Goal: Book appointment/travel/reservation

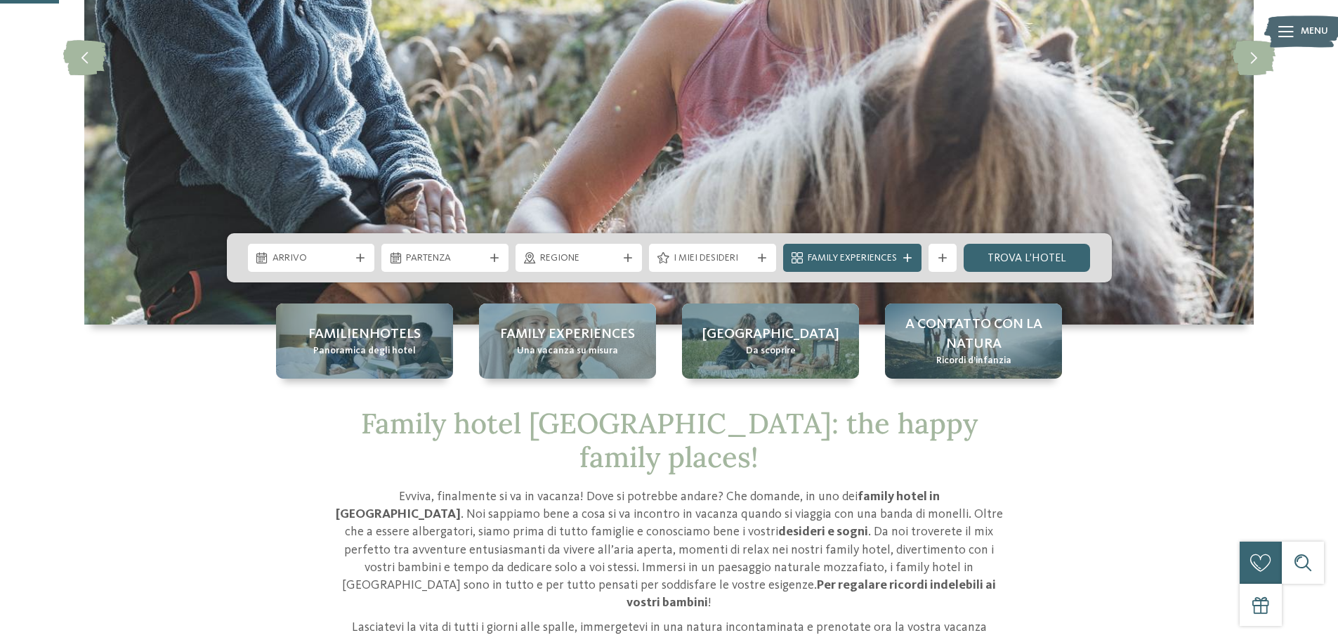
scroll to position [281, 0]
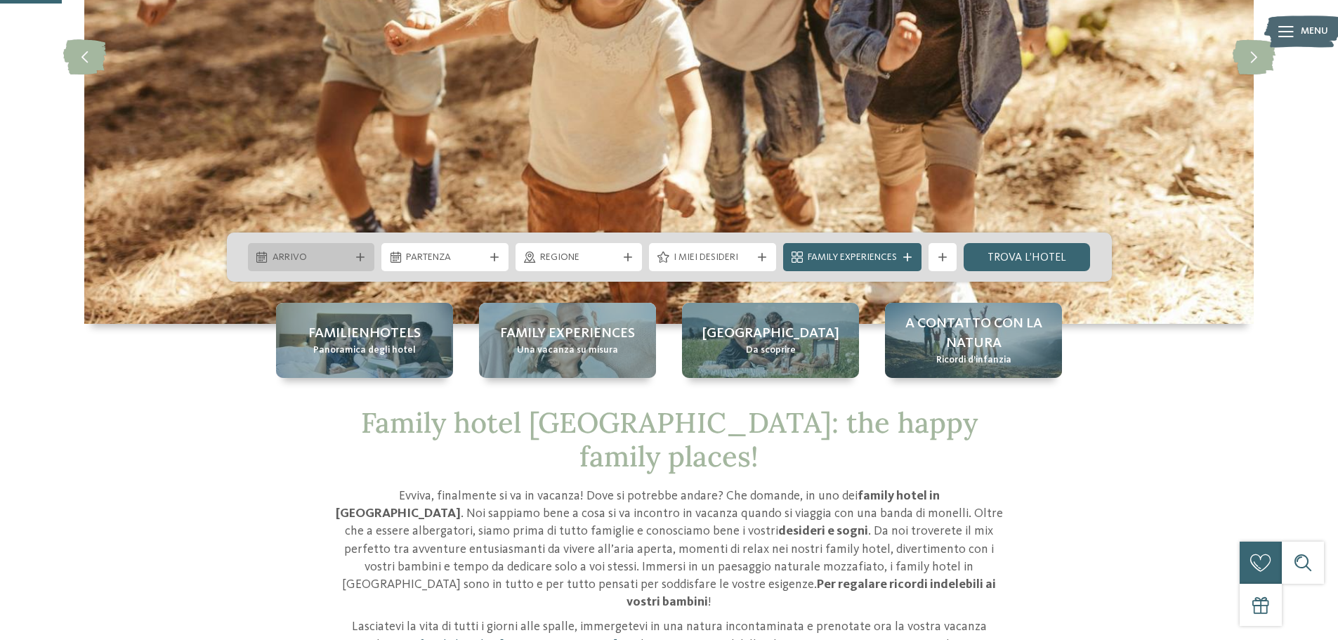
click at [329, 254] on span "Arrivo" at bounding box center [311, 258] width 78 height 14
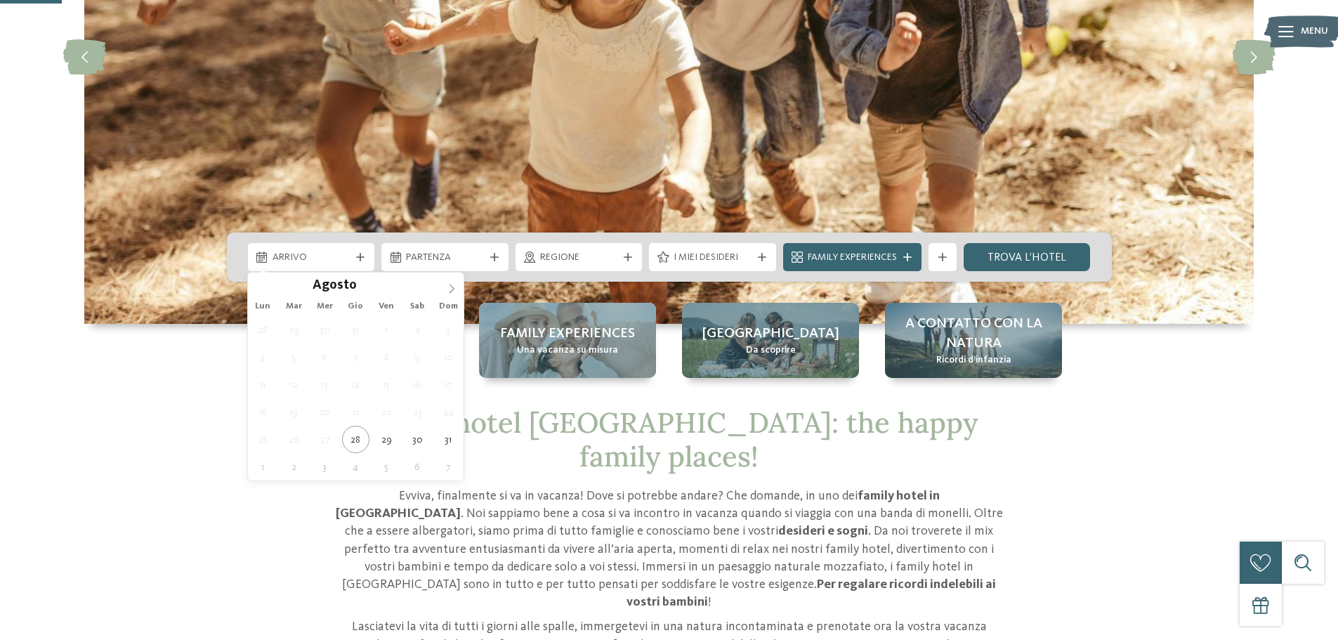
click at [452, 287] on icon at bounding box center [452, 289] width 10 height 10
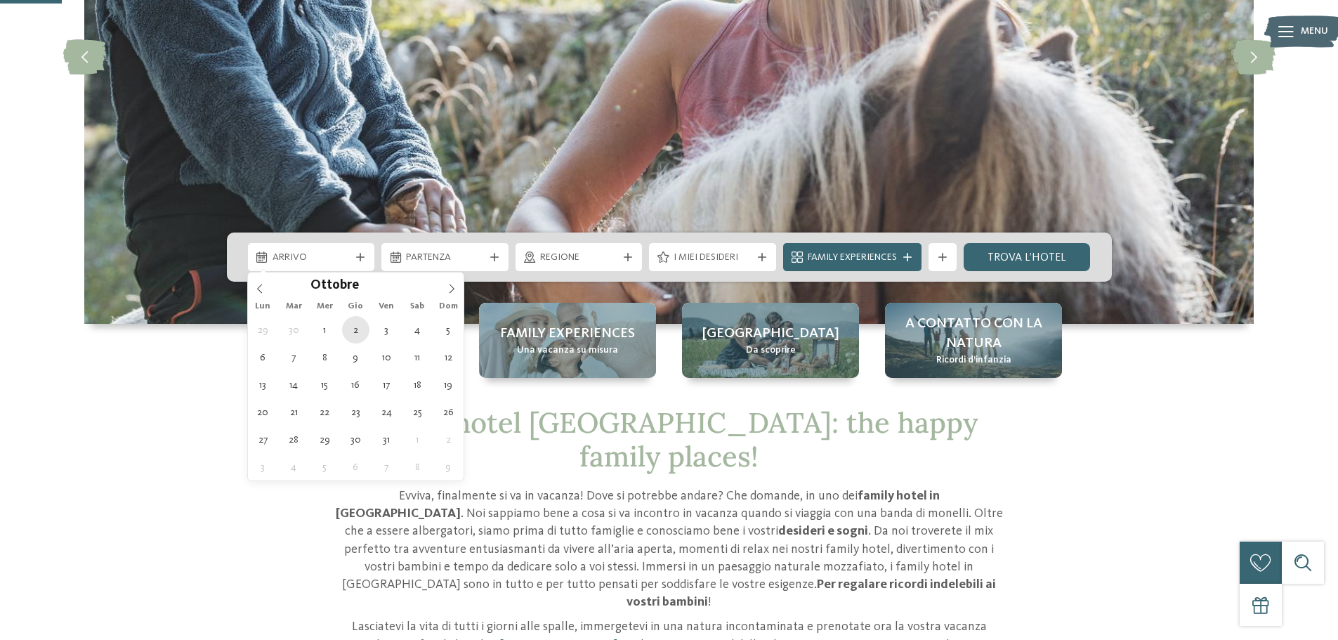
type div "[DATE]"
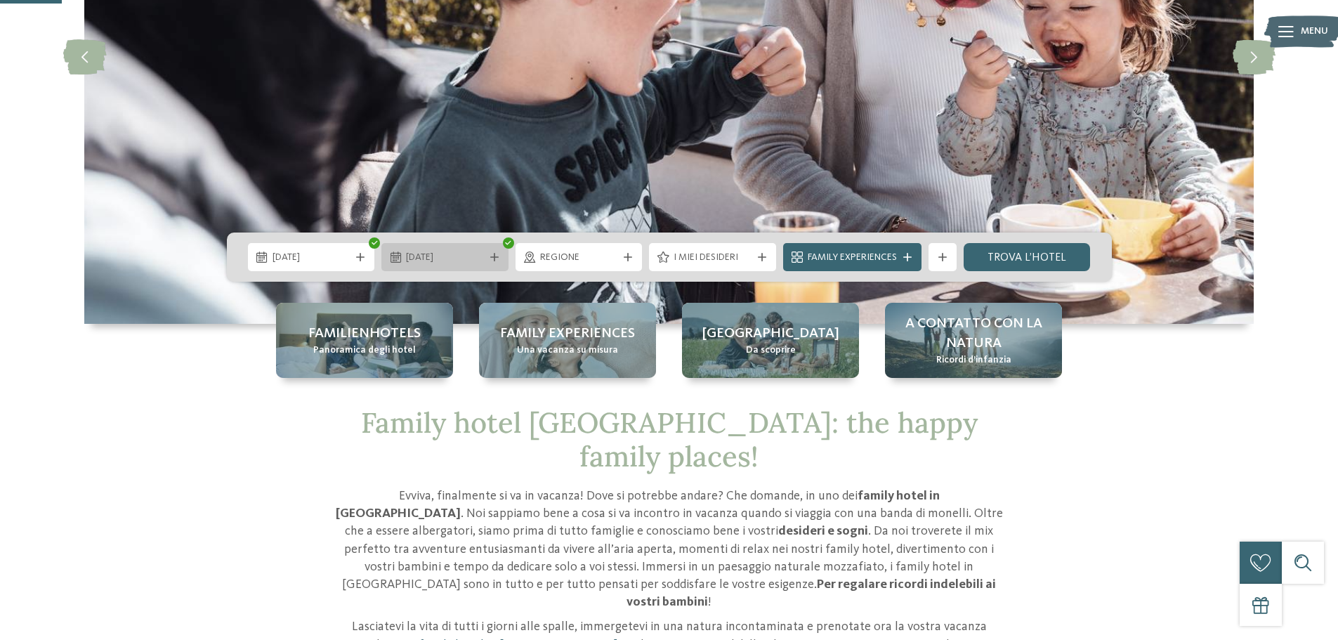
click at [482, 261] on span "[DATE]" at bounding box center [445, 258] width 78 height 14
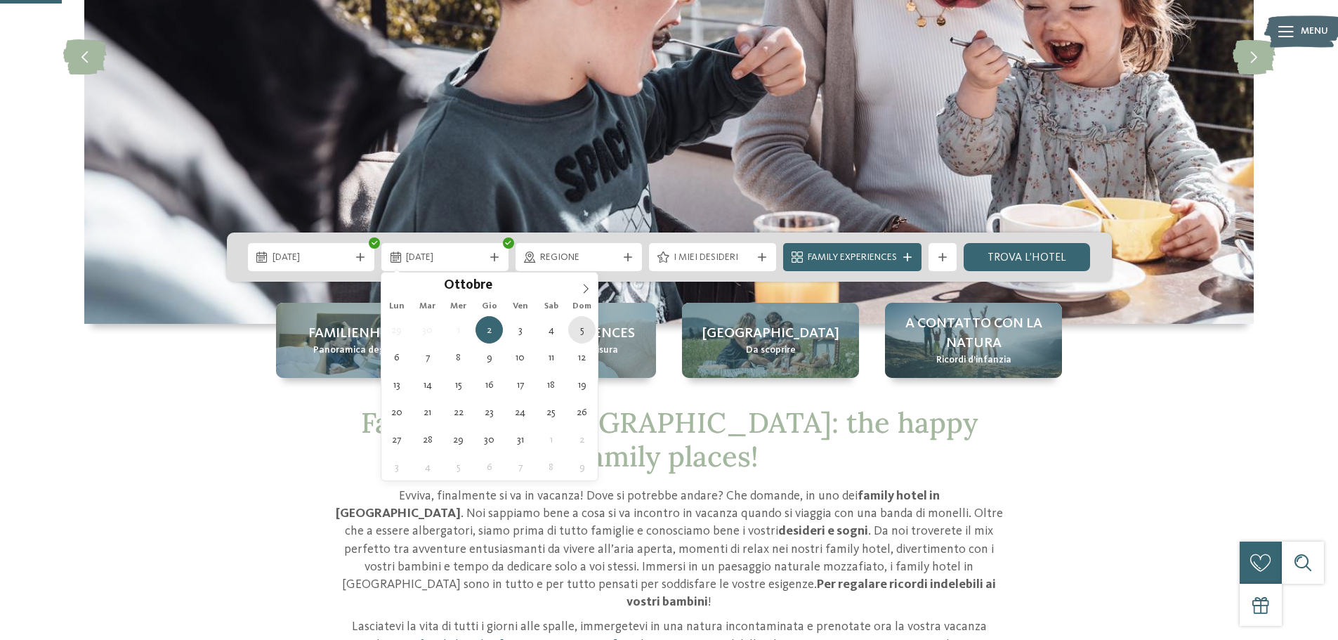
type div "[DATE]"
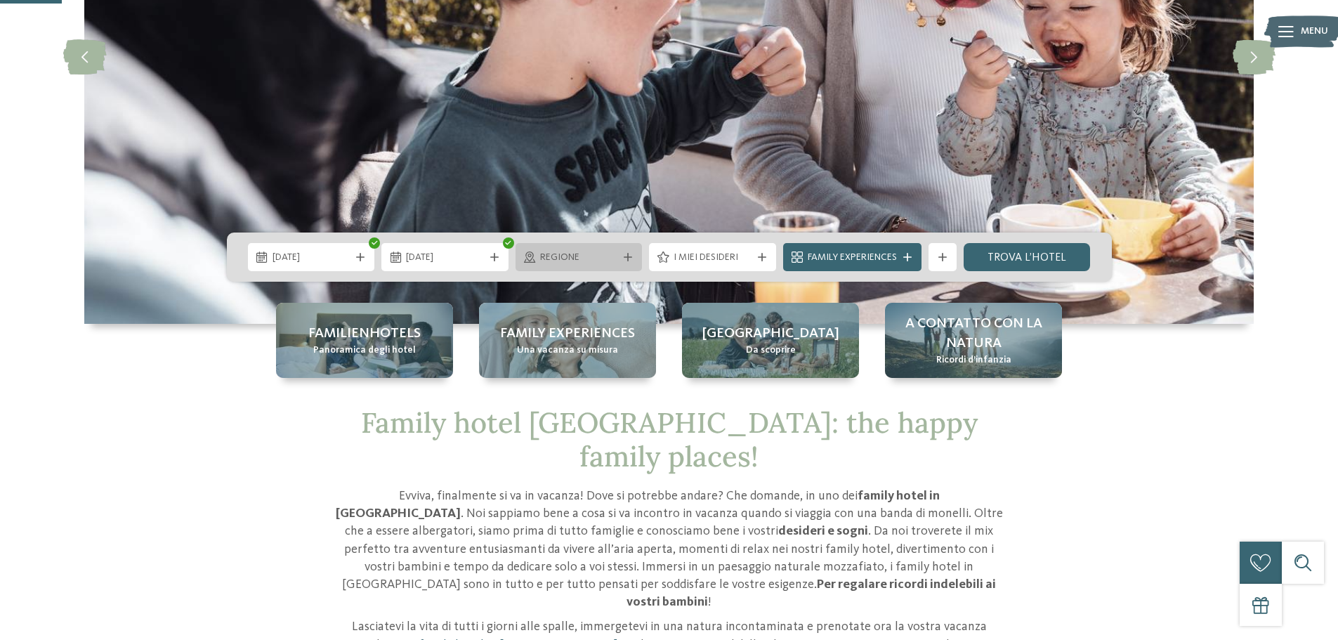
click at [567, 258] on span "Regione" at bounding box center [579, 258] width 78 height 14
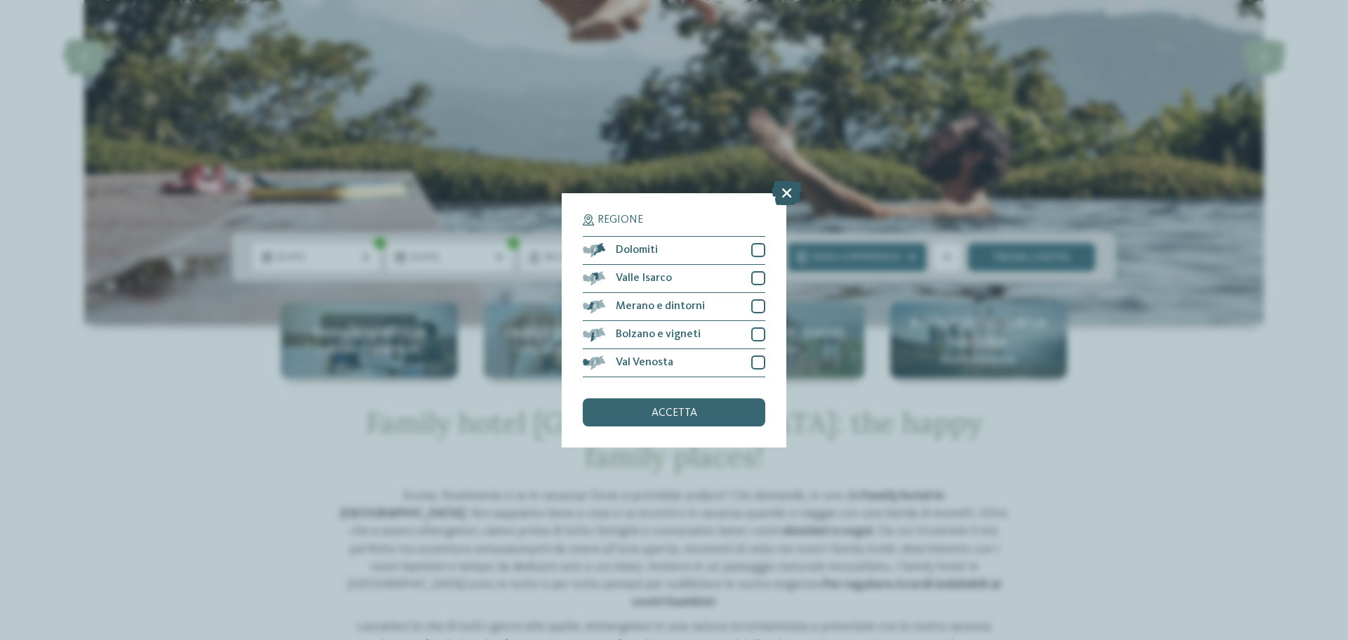
click at [777, 192] on icon at bounding box center [787, 192] width 30 height 25
